Goal: Navigation & Orientation: Go to known website

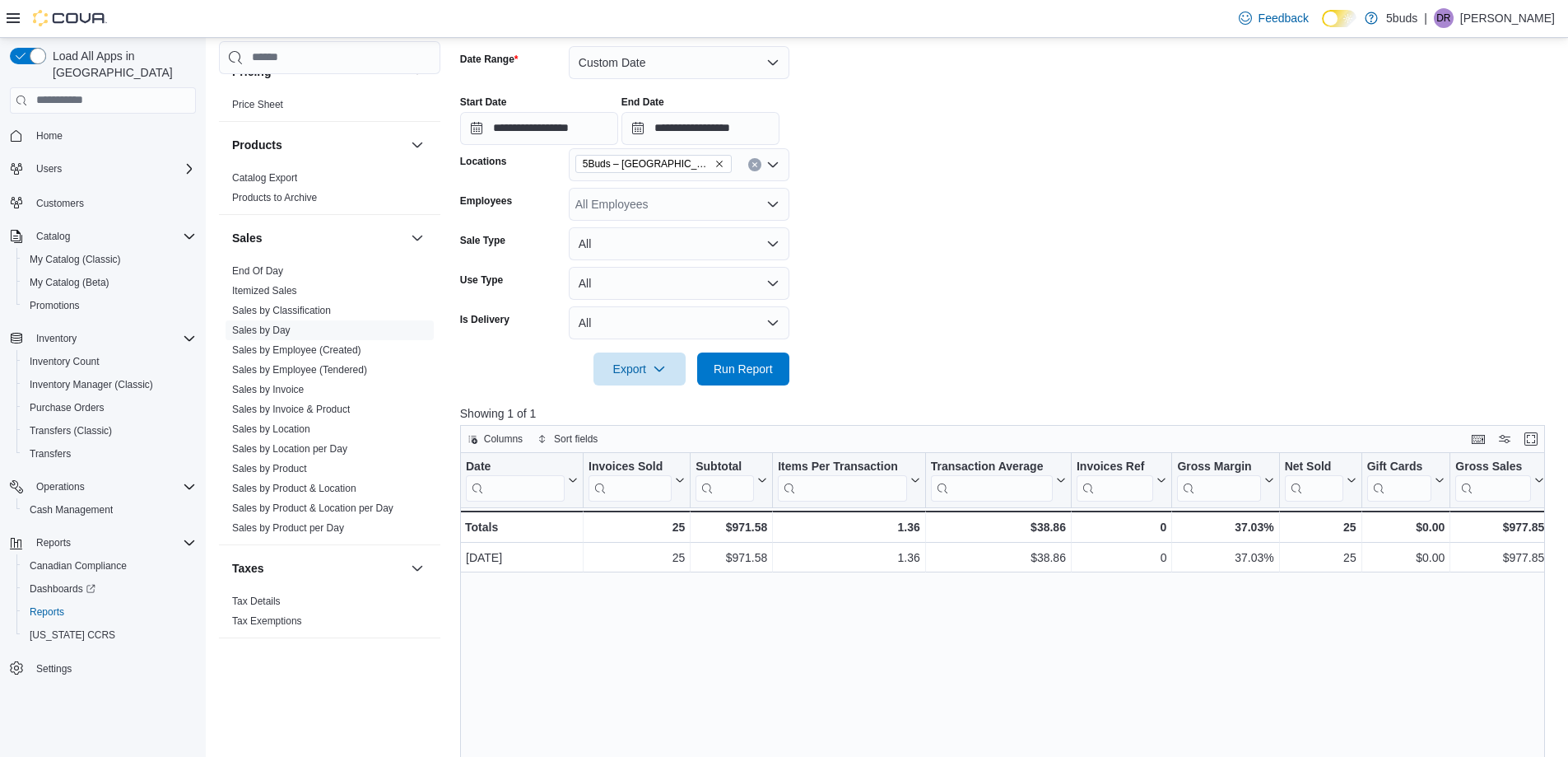
scroll to position [1187, 0]
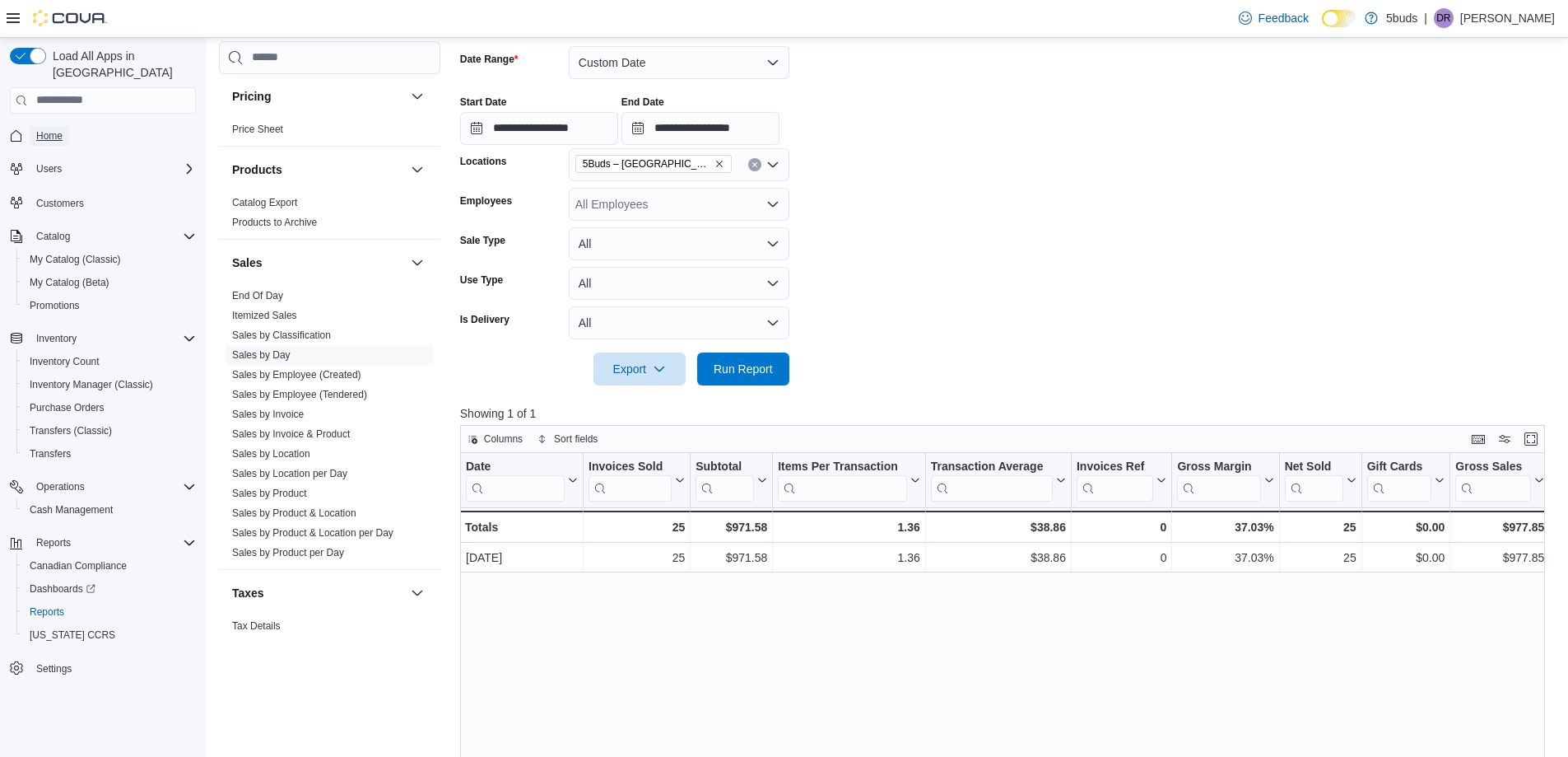
click at [47, 130] on span "Home" at bounding box center [49, 136] width 26 height 13
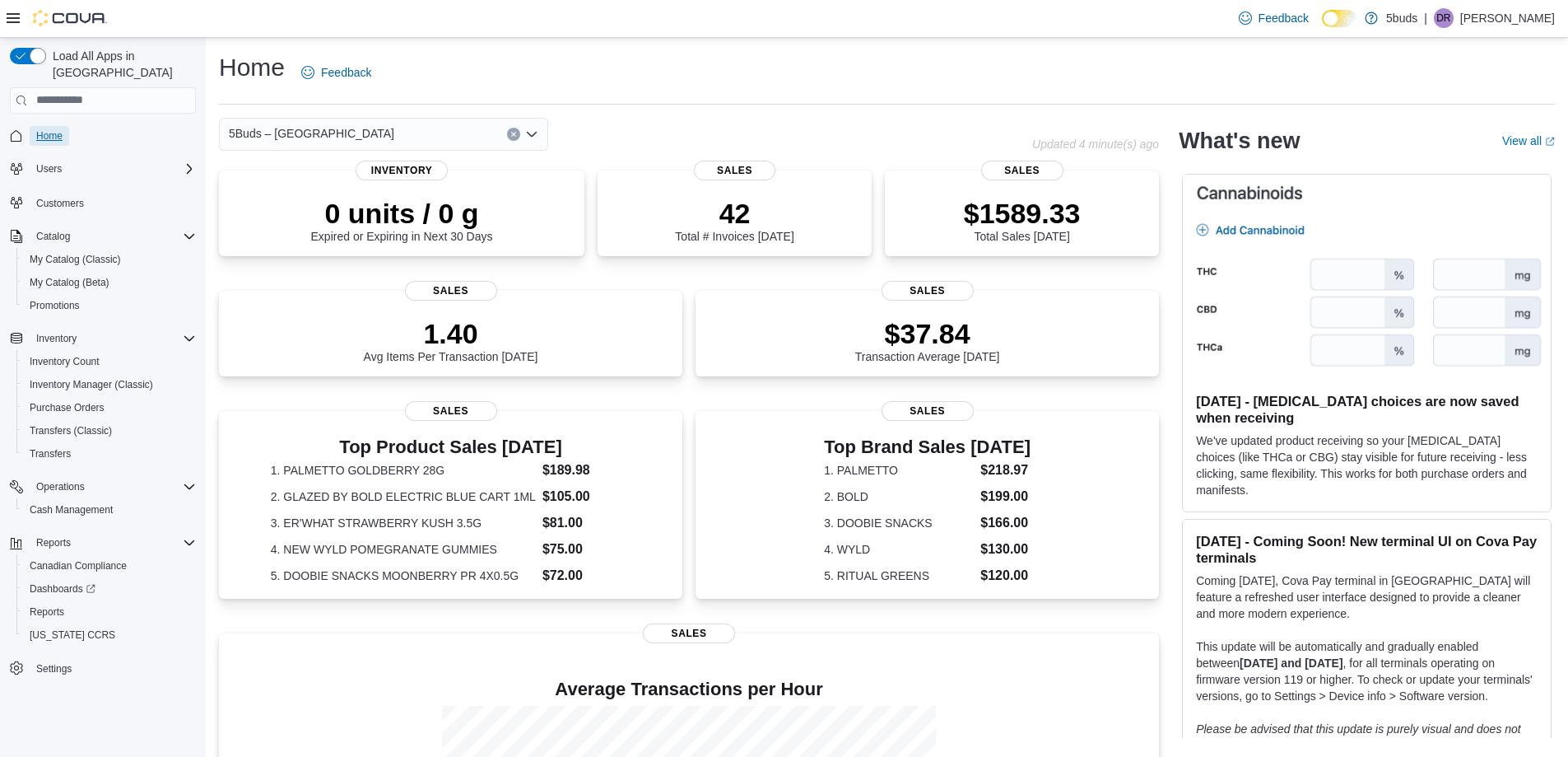
click at [55, 130] on span "Home" at bounding box center [49, 136] width 26 height 13
